Goal: Transaction & Acquisition: Subscribe to service/newsletter

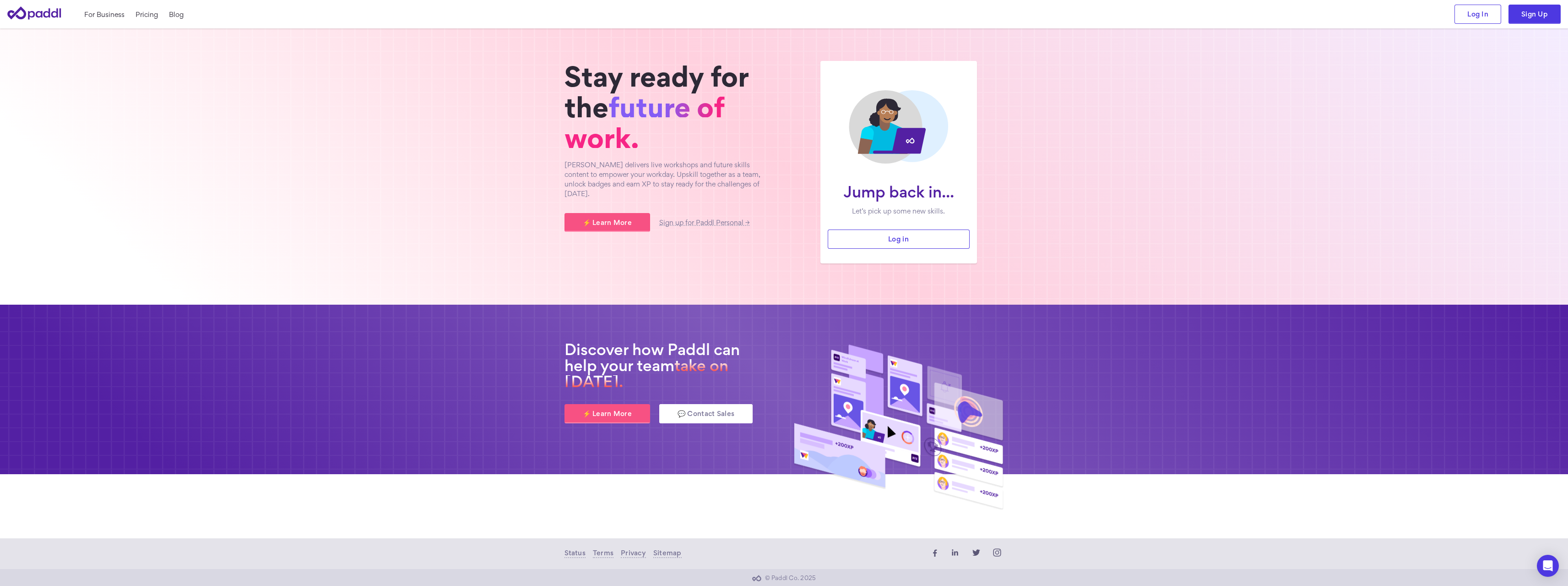
scroll to position [5, 0]
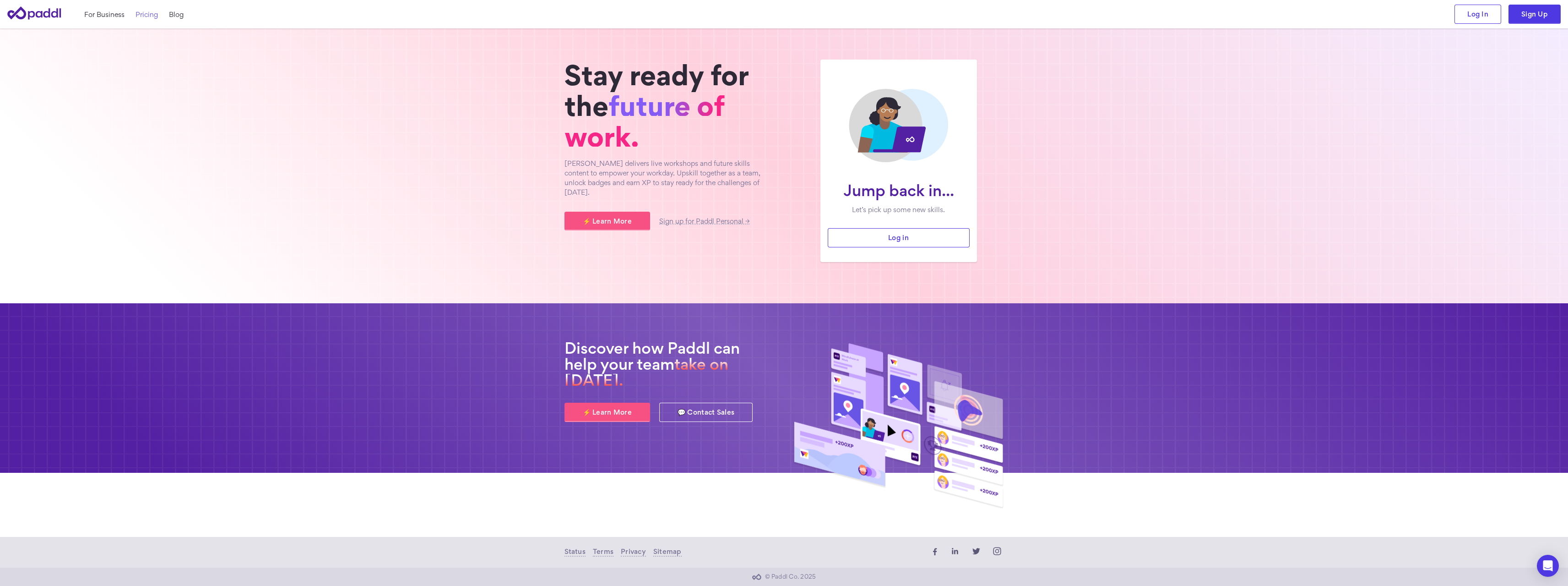
click at [149, 16] on link "Pricing" at bounding box center [147, 15] width 23 height 10
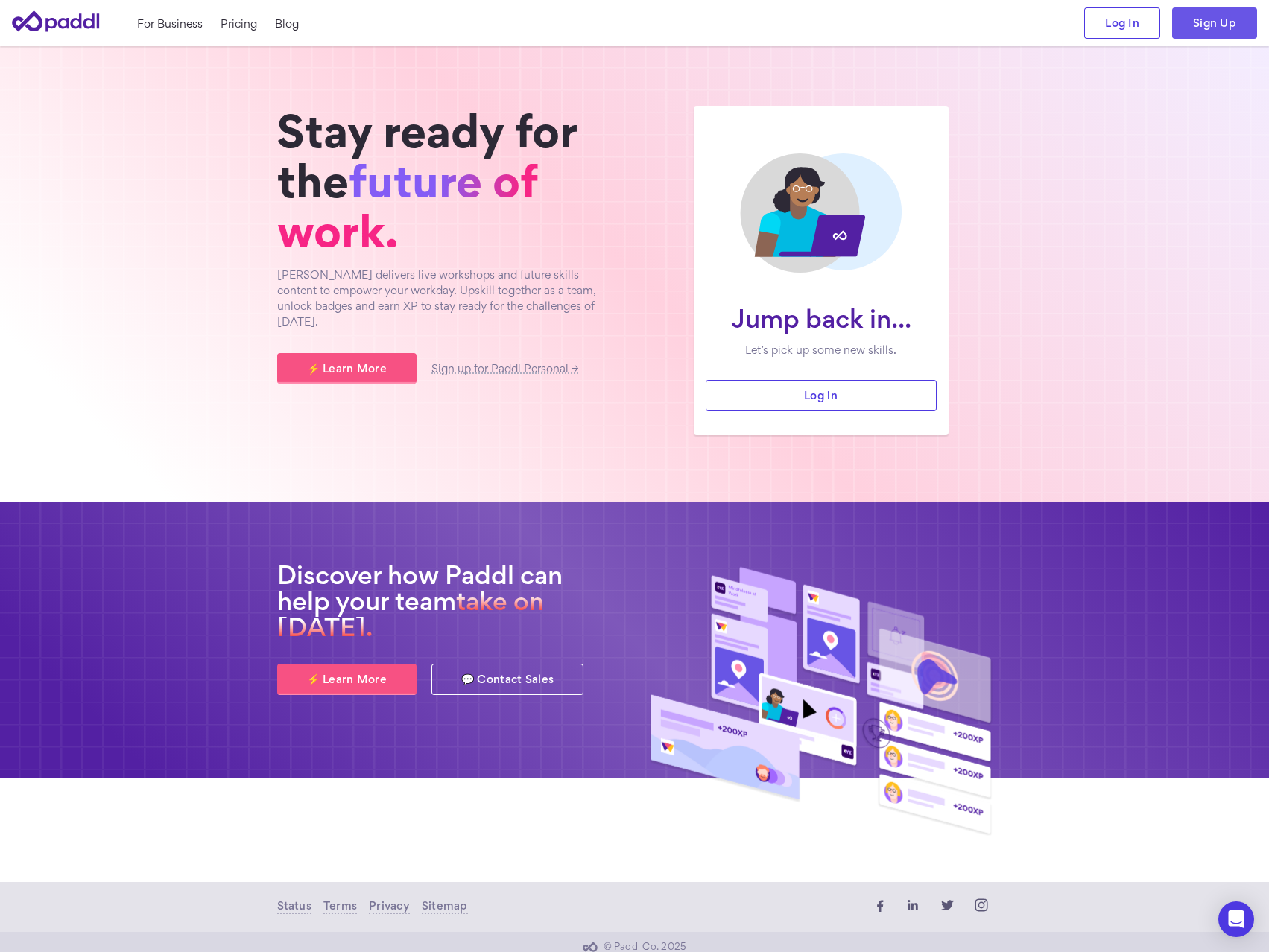
click at [1230, 29] on link "Sign Up" at bounding box center [1215, 24] width 85 height 32
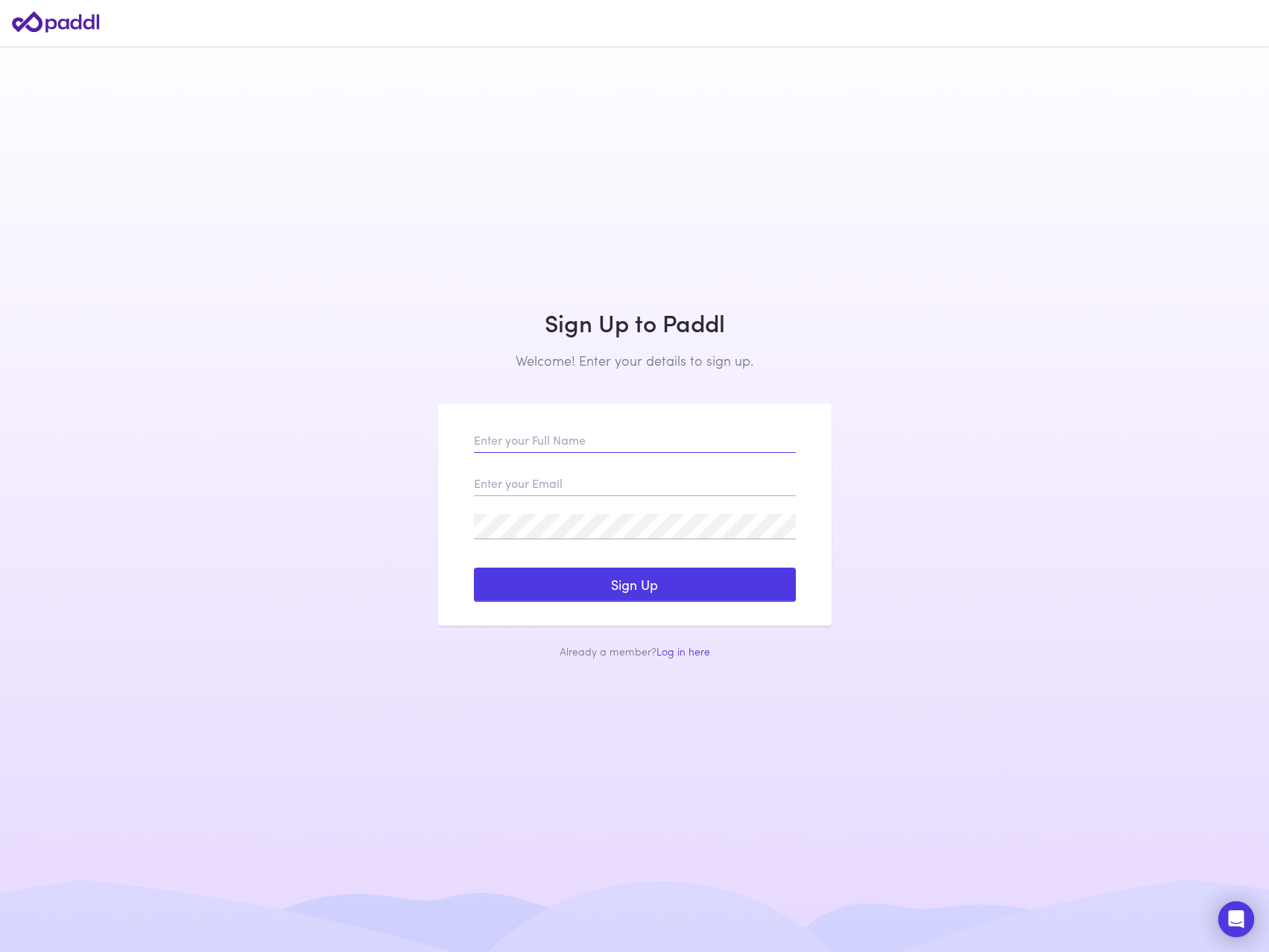
click at [593, 443] on input "text" at bounding box center [634, 441] width 322 height 26
click at [591, 444] on input "text" at bounding box center [634, 441] width 322 height 26
type input "Marco Musthaq"
type input "safetycoins1@gmail.com"
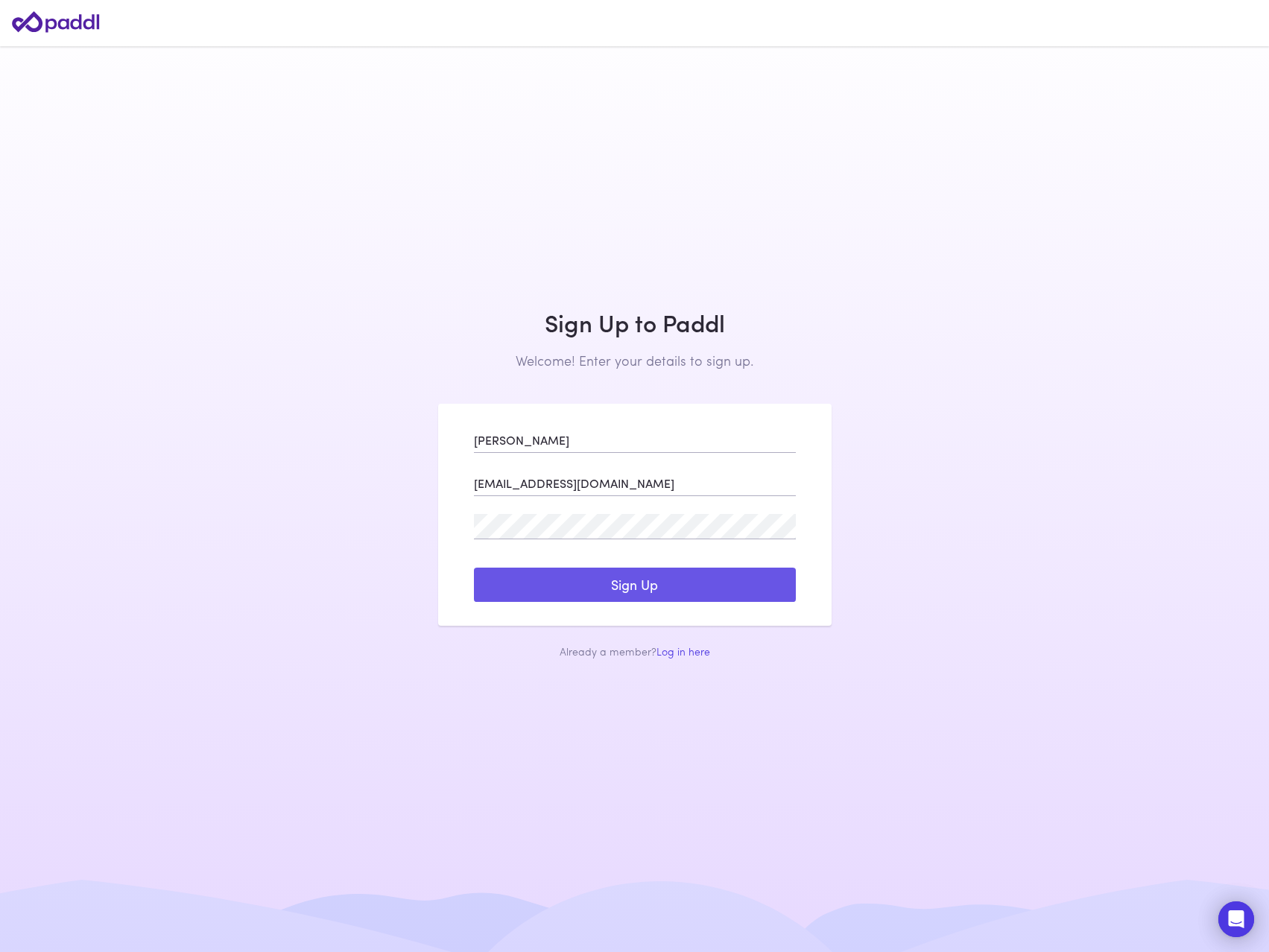
click at [653, 592] on button "Sign Up" at bounding box center [634, 584] width 322 height 35
